Goal: Transaction & Acquisition: Book appointment/travel/reservation

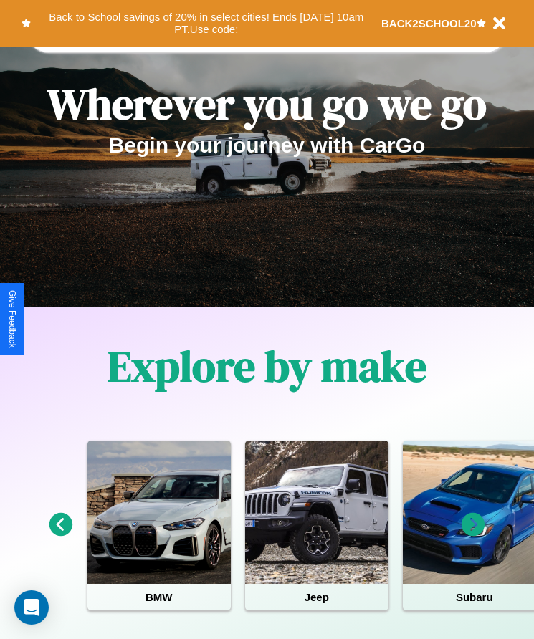
scroll to position [239, 0]
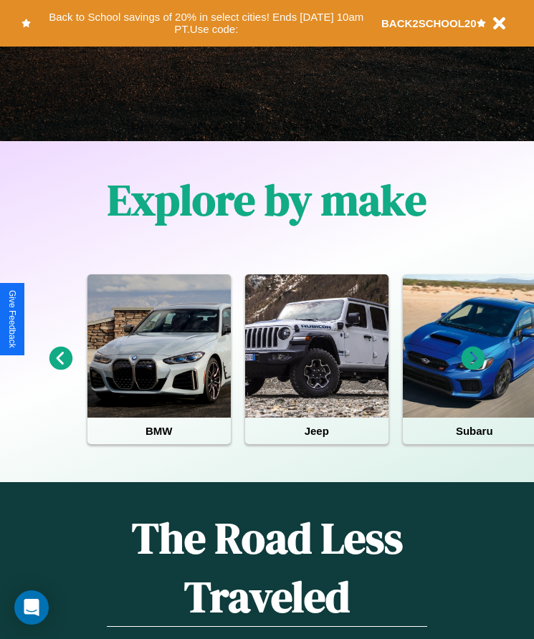
click at [60, 368] on icon at bounding box center [61, 359] width 24 height 24
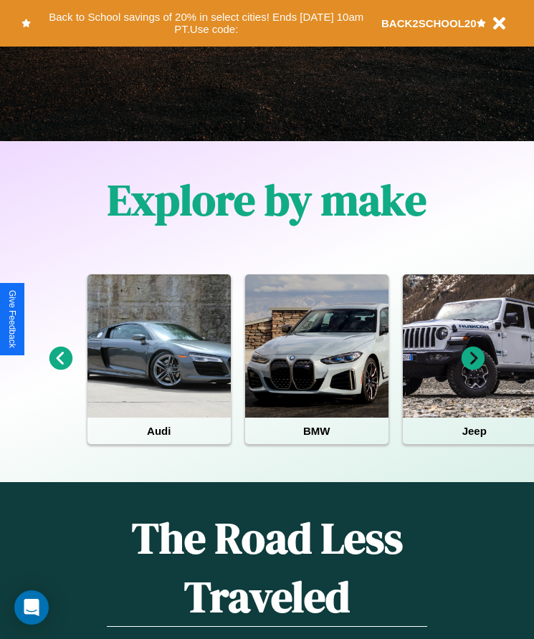
click at [473, 368] on icon at bounding box center [474, 359] width 24 height 24
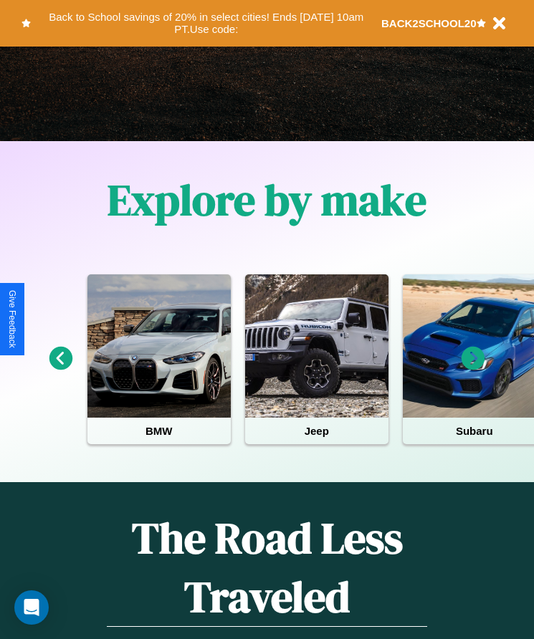
click at [473, 368] on icon at bounding box center [474, 359] width 24 height 24
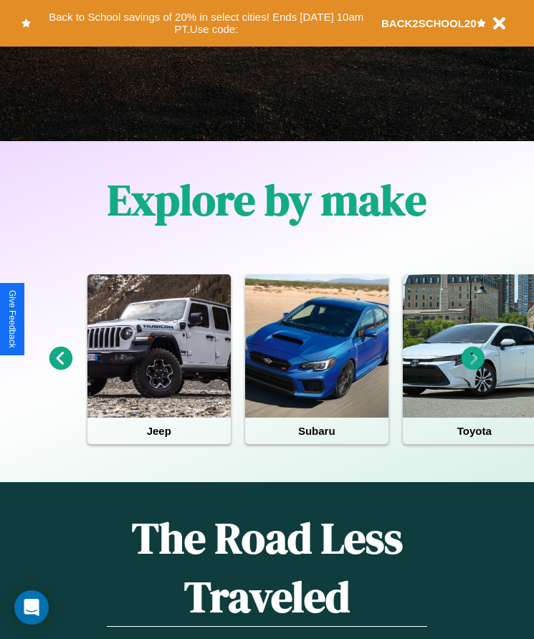
click at [60, 368] on icon at bounding box center [61, 359] width 24 height 24
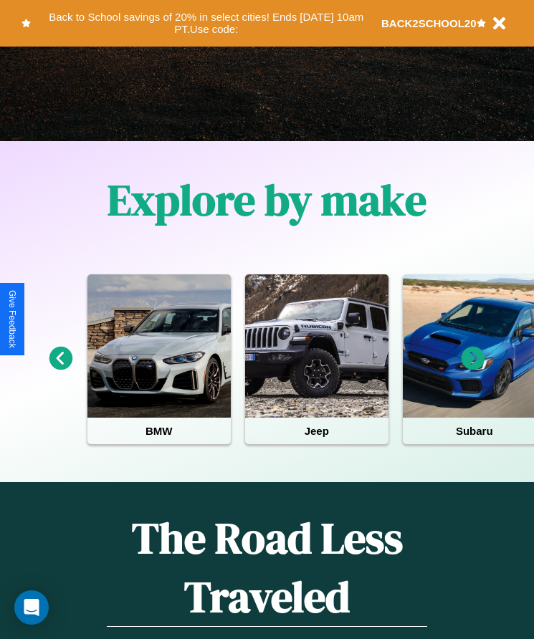
click at [473, 368] on icon at bounding box center [474, 359] width 24 height 24
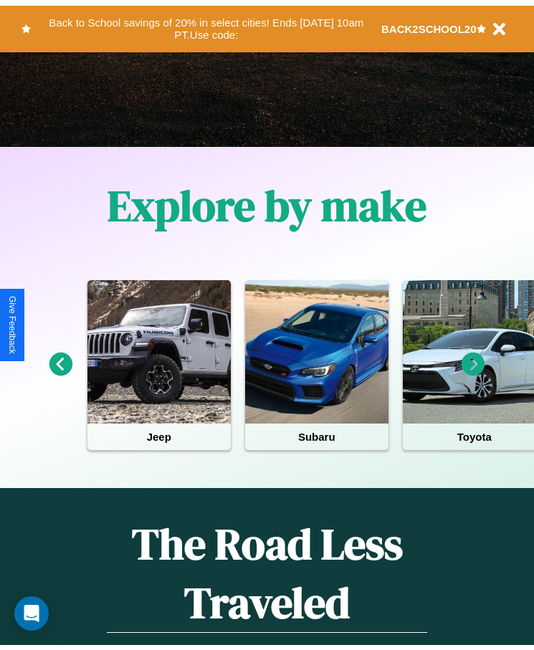
scroll to position [0, 0]
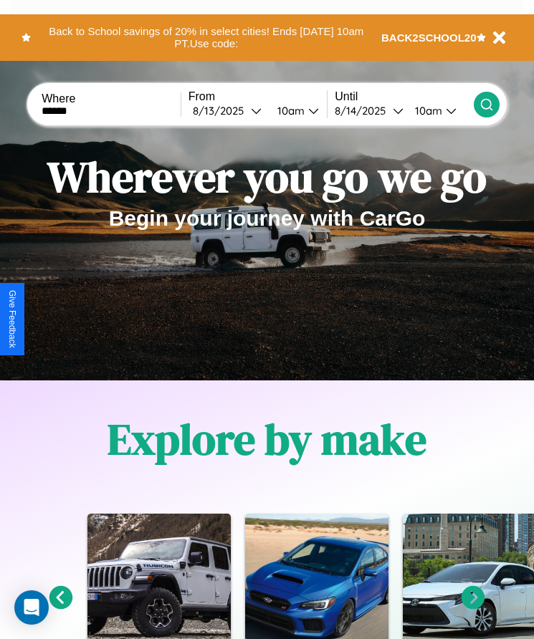
type input "******"
click at [486, 104] on icon at bounding box center [487, 104] width 14 height 14
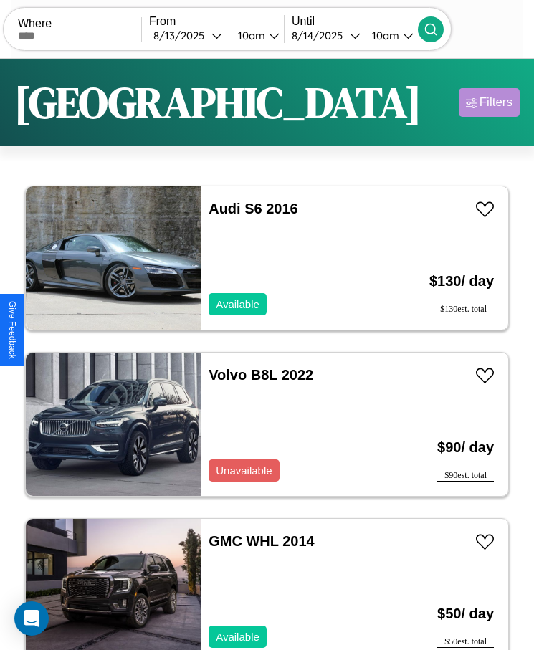
click at [489, 102] on div "Filters" at bounding box center [496, 102] width 33 height 14
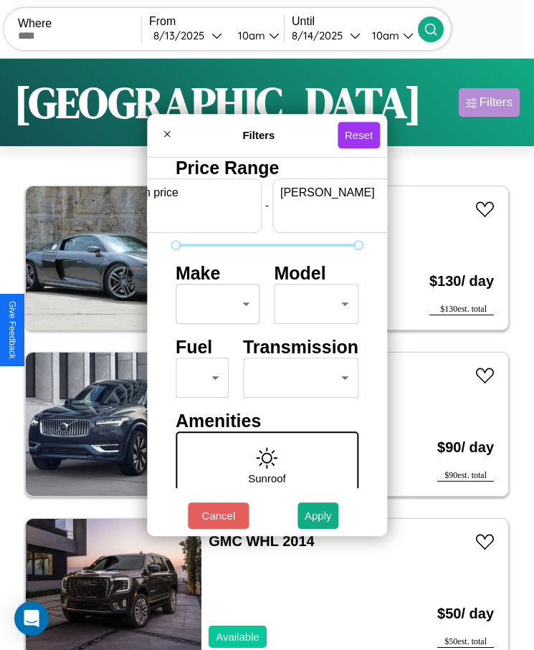
scroll to position [0, 53]
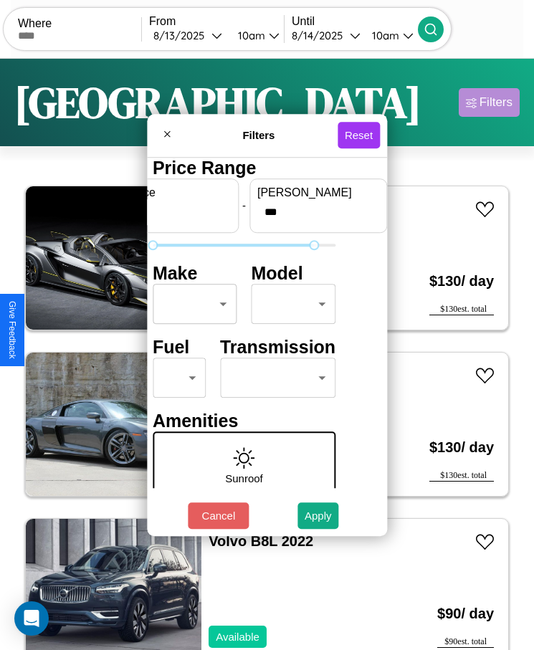
type input "***"
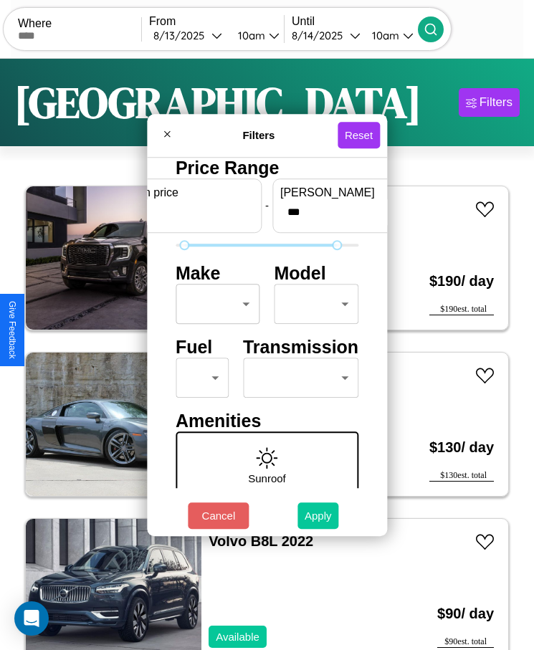
type input "**"
click at [318, 515] on button "Apply" at bounding box center [318, 515] width 42 height 27
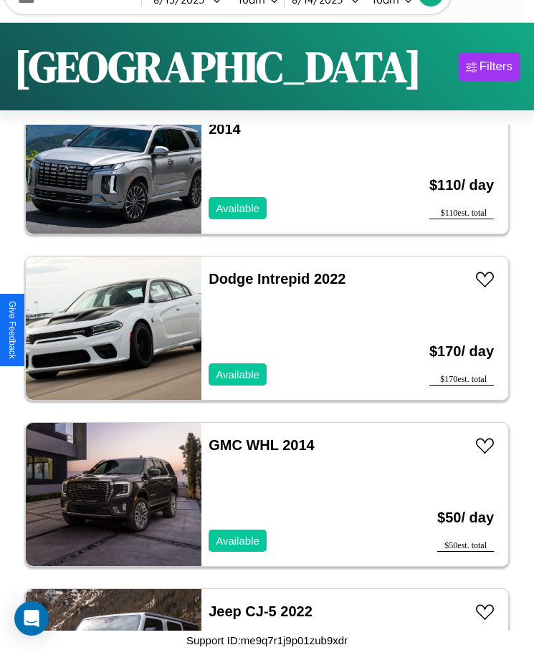
scroll to position [6995, 0]
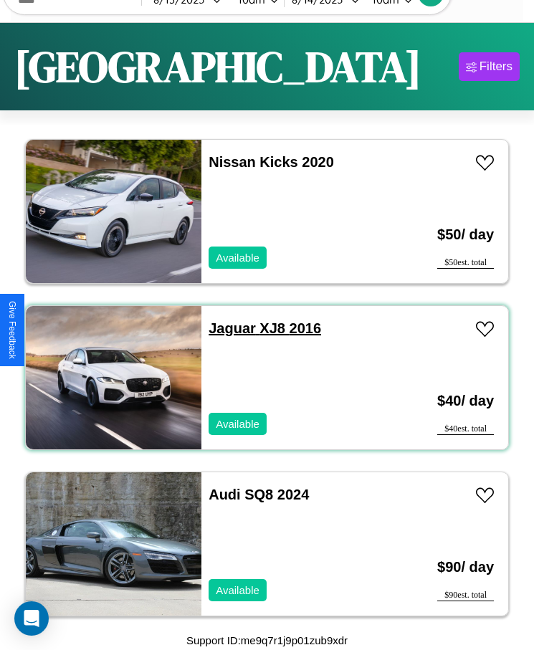
click at [228, 328] on link "Jaguar XJ8 2016" at bounding box center [265, 328] width 113 height 16
